Goal: Transaction & Acquisition: Purchase product/service

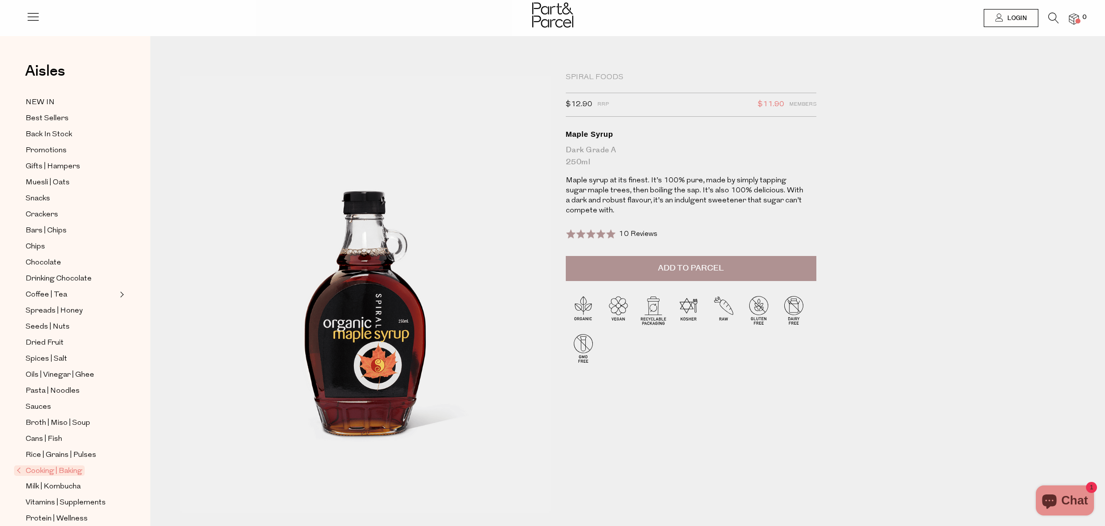
click at [630, 234] on span "10 Reviews" at bounding box center [638, 235] width 39 height 8
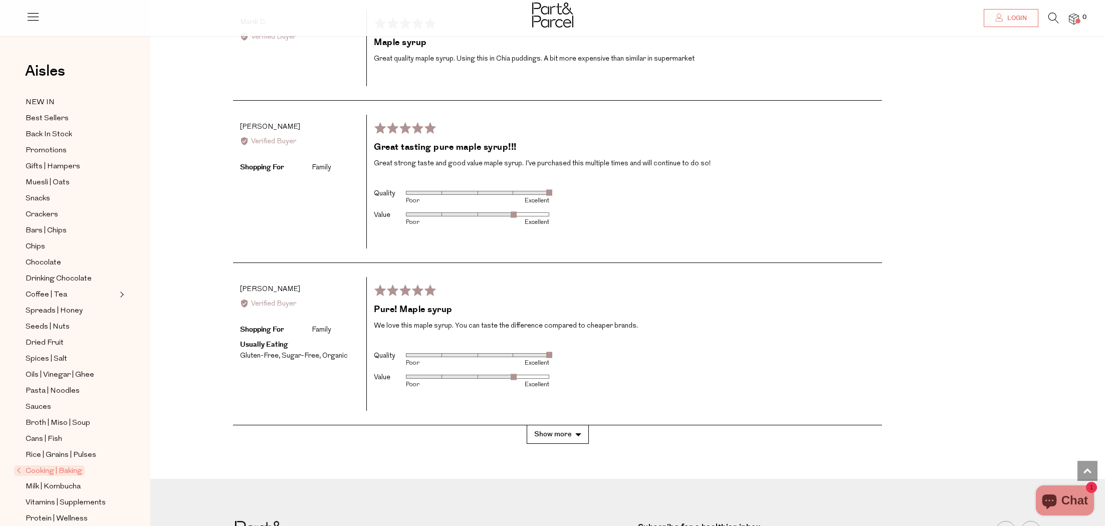
scroll to position [1984, 0]
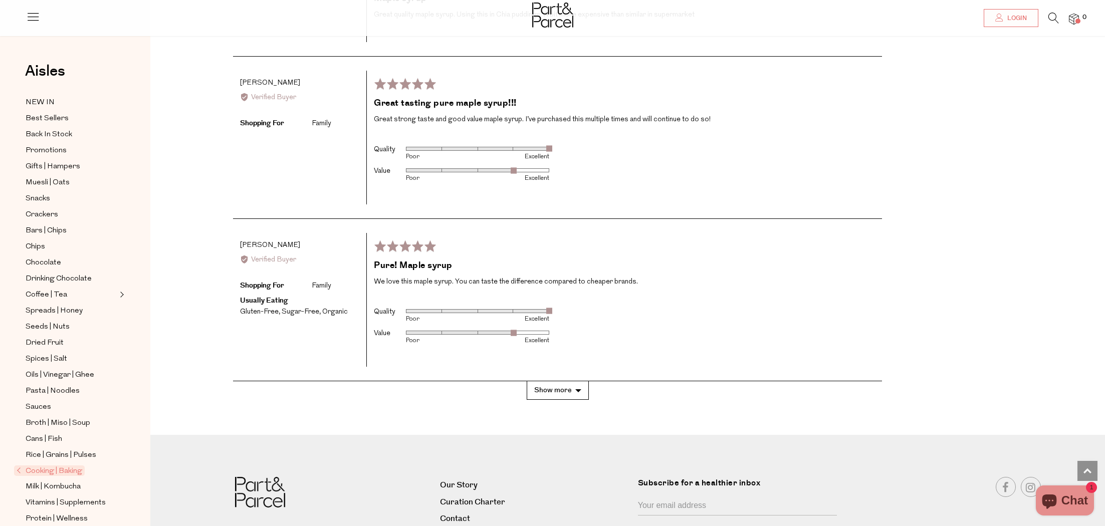
click at [575, 381] on button "Show more" at bounding box center [558, 390] width 62 height 19
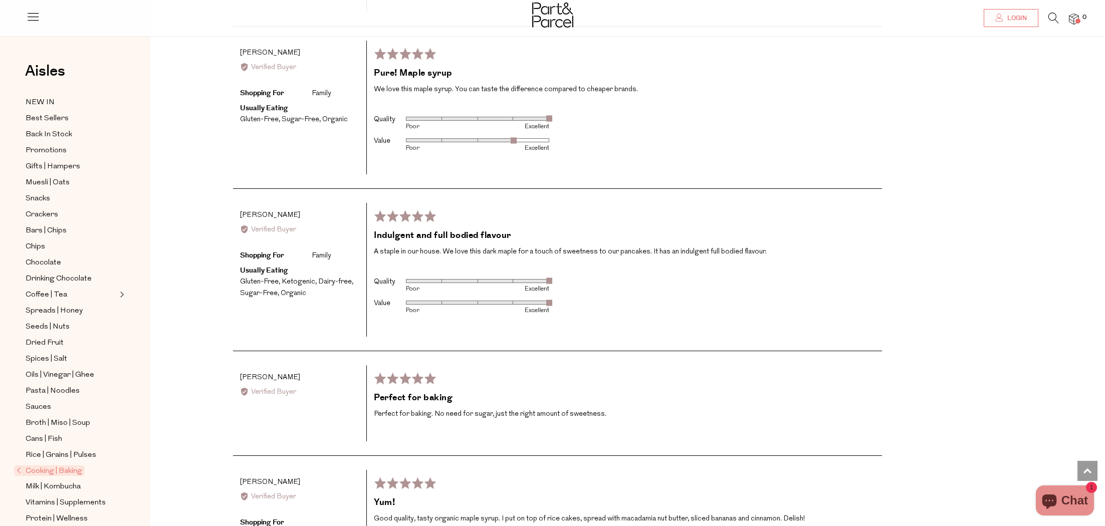
scroll to position [2183, 0]
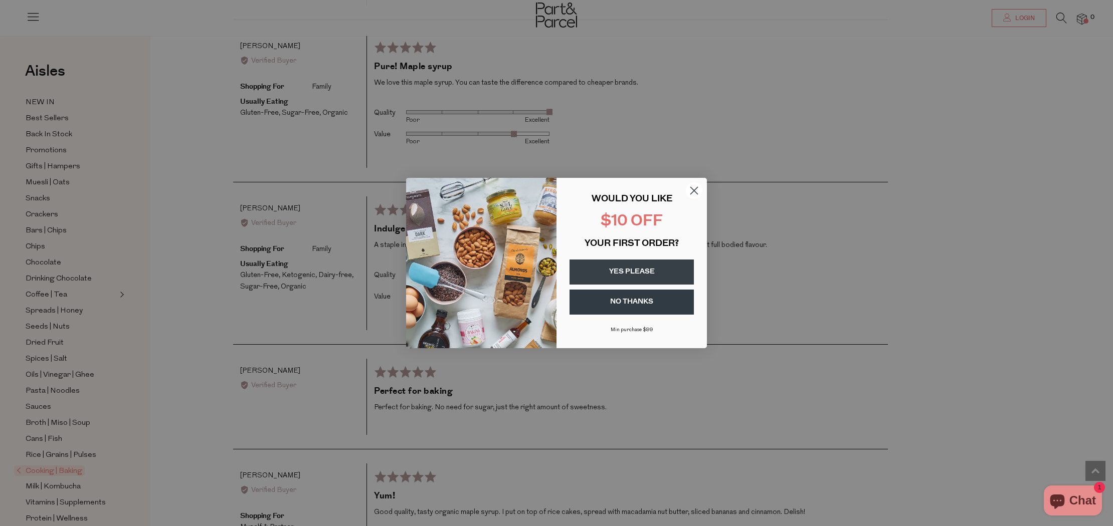
click at [692, 188] on circle "Close dialog" at bounding box center [694, 190] width 17 height 17
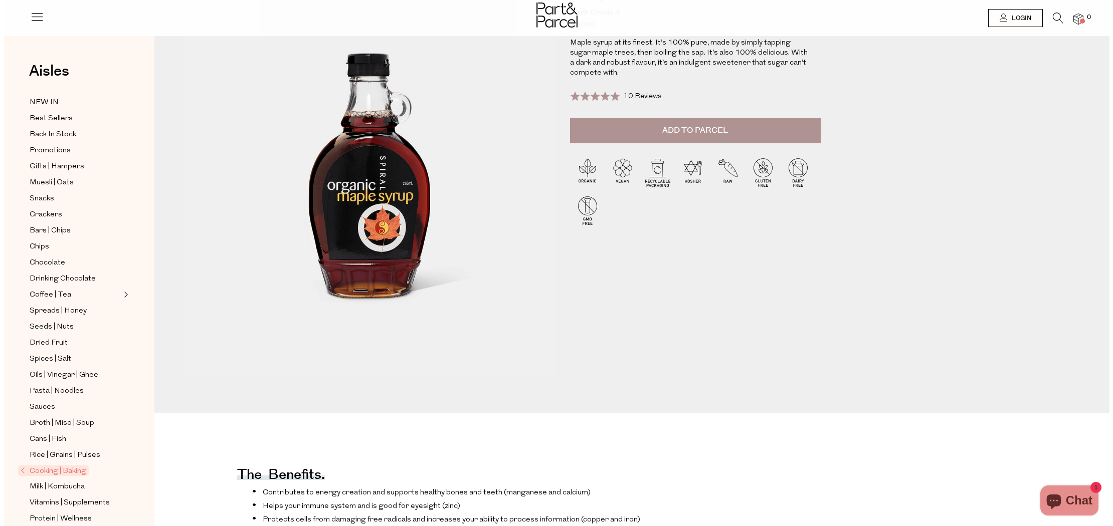
scroll to position [0, 0]
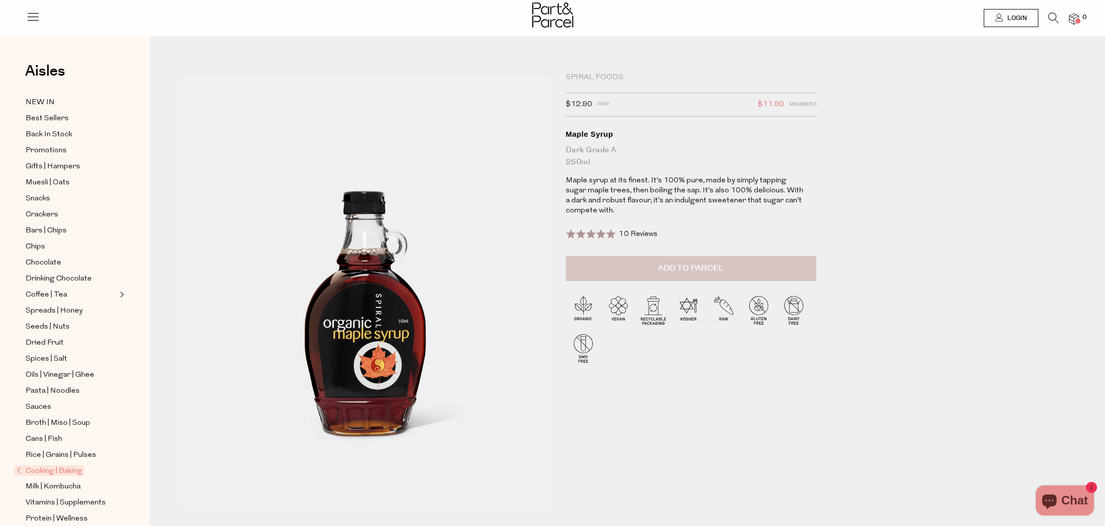
click at [749, 269] on button "Add to Parcel" at bounding box center [691, 268] width 251 height 25
click at [1071, 18] on img at bounding box center [1074, 20] width 10 height 12
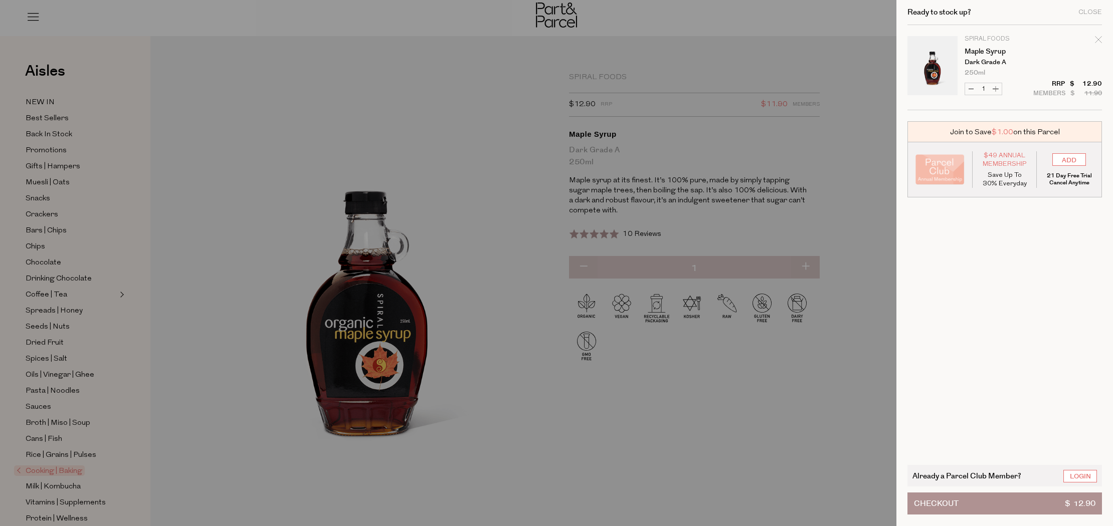
click at [996, 89] on button "Increase Maple Syrup" at bounding box center [995, 89] width 12 height 12
type input "2"
click at [996, 89] on form "Image Product Total Qty Spiral Foods Maple Syrup Dark Grade A 250ml Only 14 Ava…" at bounding box center [1004, 67] width 194 height 85
click at [995, 88] on button "Increase Maple Syrup" at bounding box center [995, 89] width 12 height 12
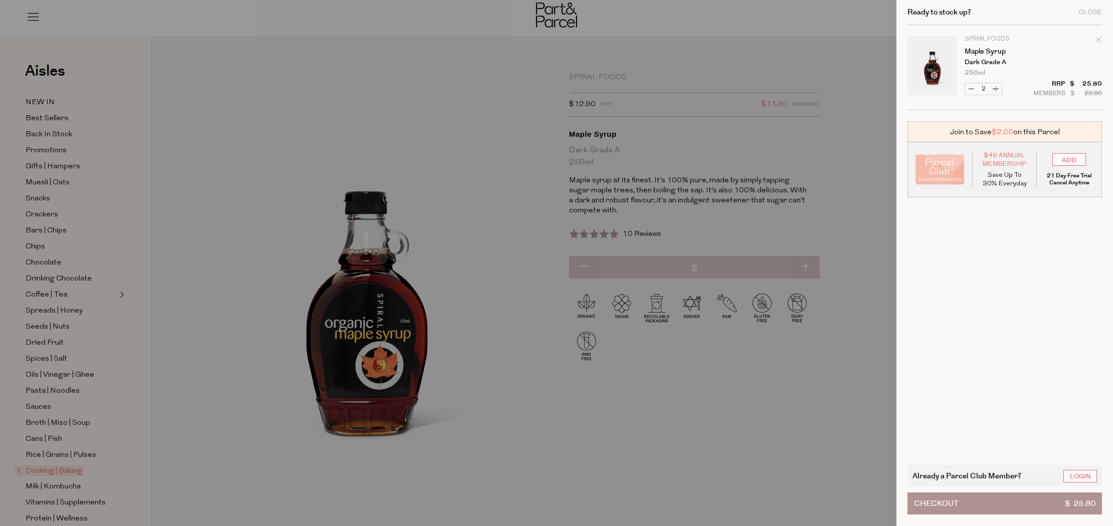
type input "3"
click at [995, 88] on button "Increase Maple Syrup" at bounding box center [995, 89] width 12 height 12
type input "4"
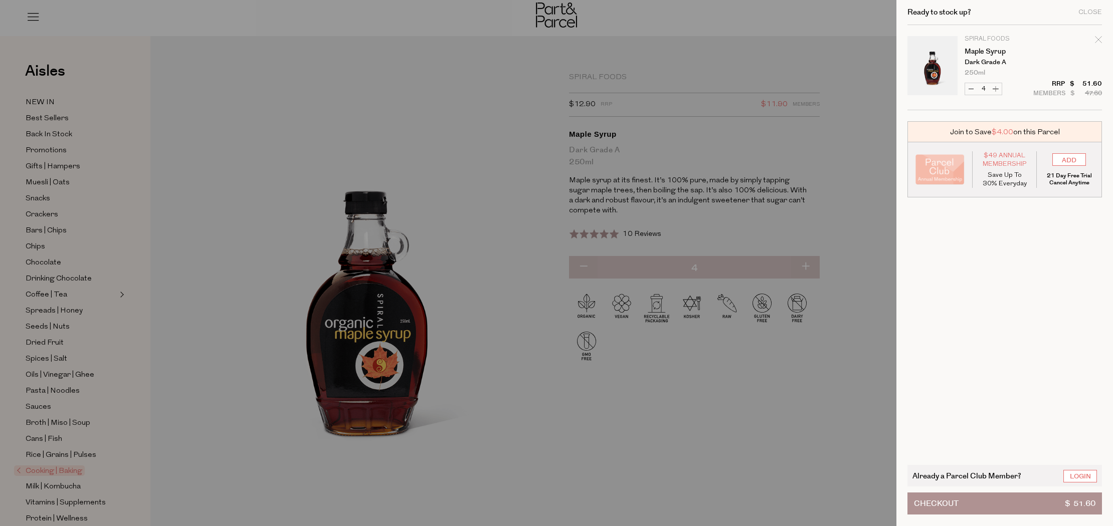
click at [995, 88] on button "Increase Maple Syrup" at bounding box center [995, 89] width 12 height 12
type input "5"
click at [995, 88] on button "Increase Maple Syrup" at bounding box center [995, 89] width 12 height 12
type input "6"
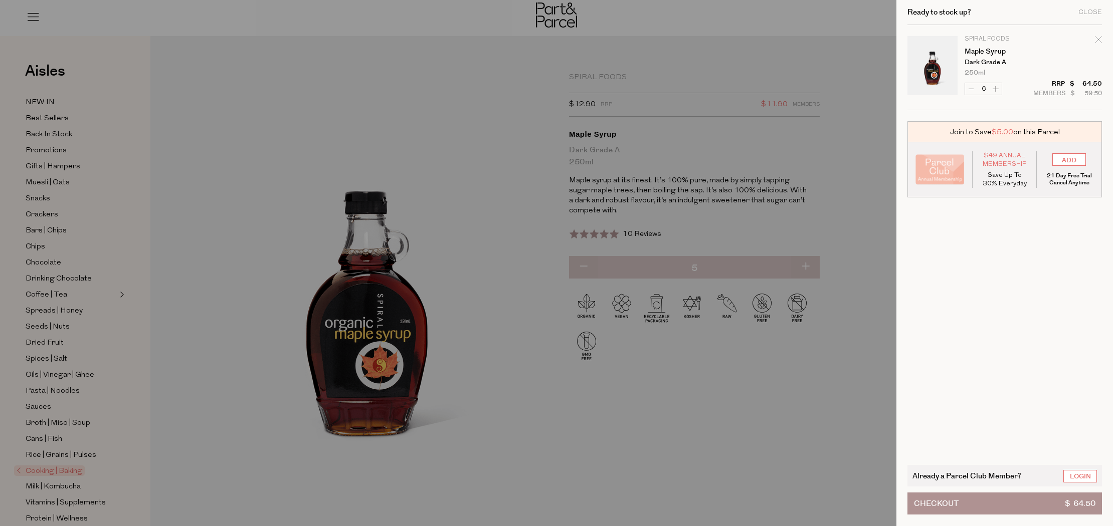
type input "6"
click at [1027, 502] on button "Checkout $ 77.40" at bounding box center [1004, 504] width 194 height 22
